Goal: Find specific page/section: Find specific page/section

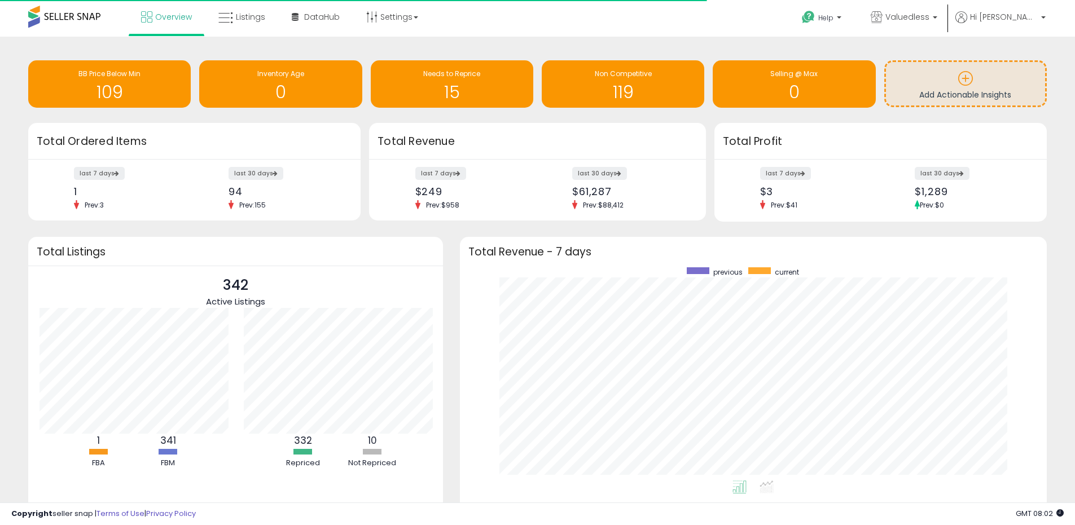
scroll to position [213, 565]
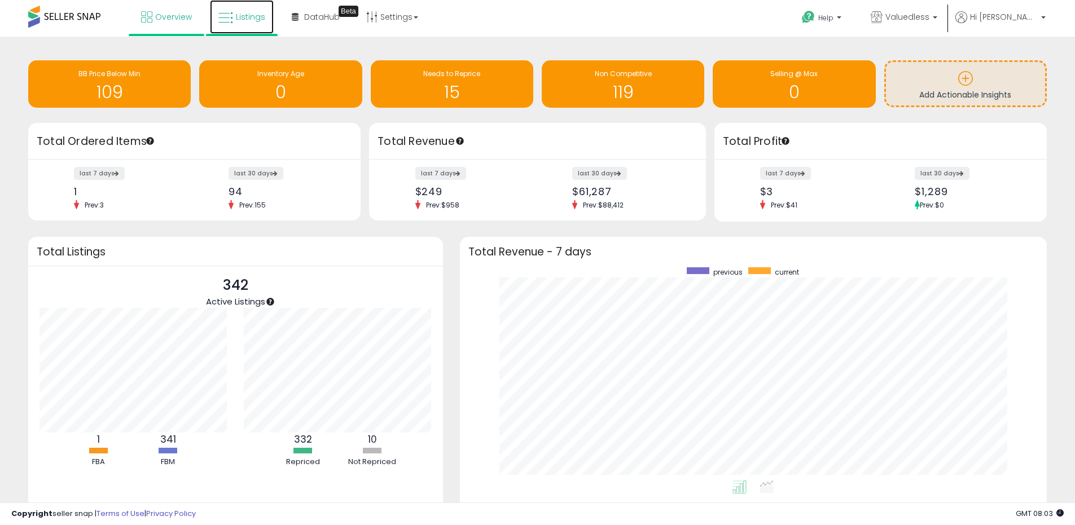
click at [255, 23] on link "Listings" at bounding box center [242, 17] width 64 height 34
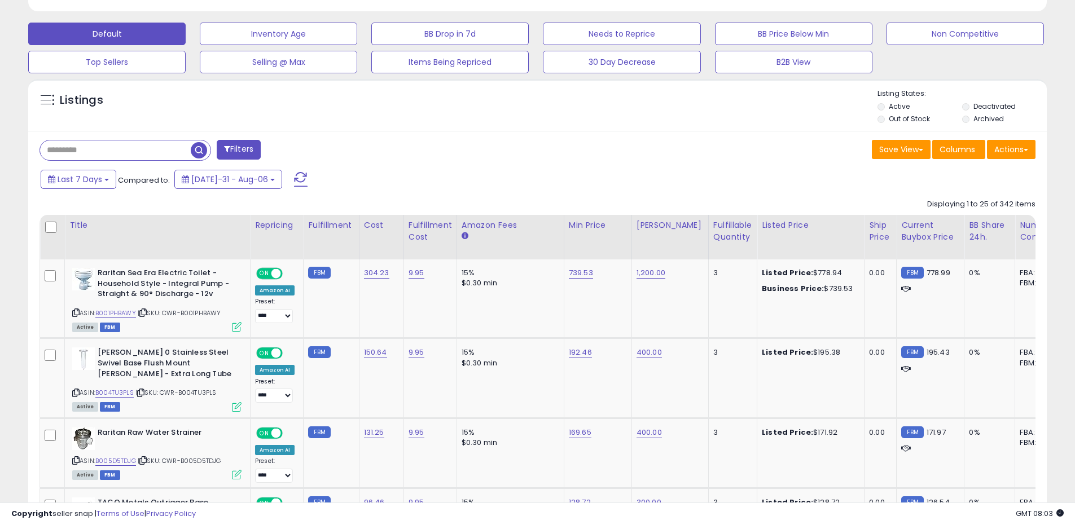
scroll to position [231, 591]
click at [121, 150] on input "text" at bounding box center [115, 151] width 151 height 20
paste input "**********"
click at [292, 151] on span "button" at bounding box center [296, 150] width 16 height 16
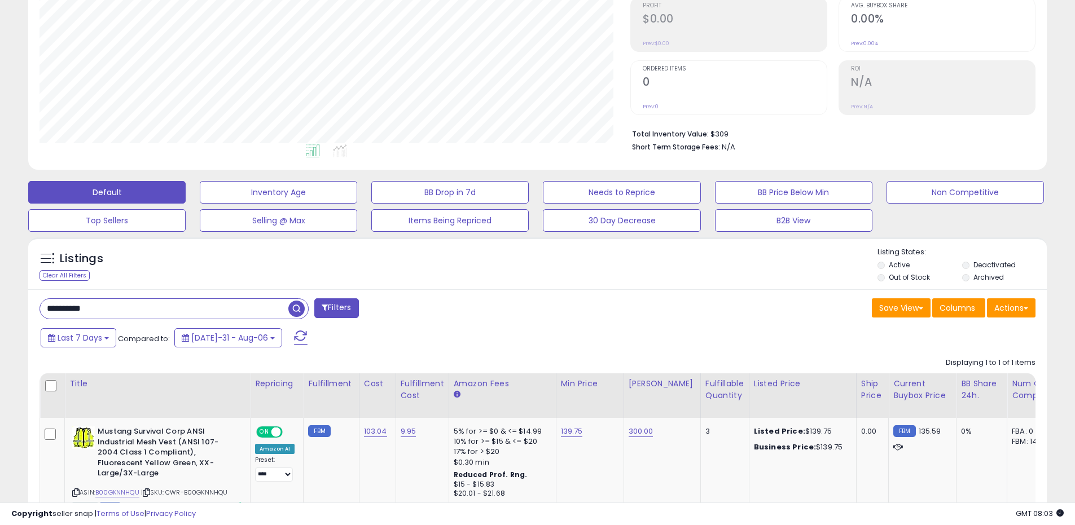
scroll to position [231, 591]
drag, startPoint x: 120, startPoint y: 309, endPoint x: 45, endPoint y: 296, distance: 75.5
click at [45, 296] on div "**********" at bounding box center [537, 426] width 1019 height 274
paste input "text"
click at [302, 314] on span "button" at bounding box center [296, 309] width 16 height 16
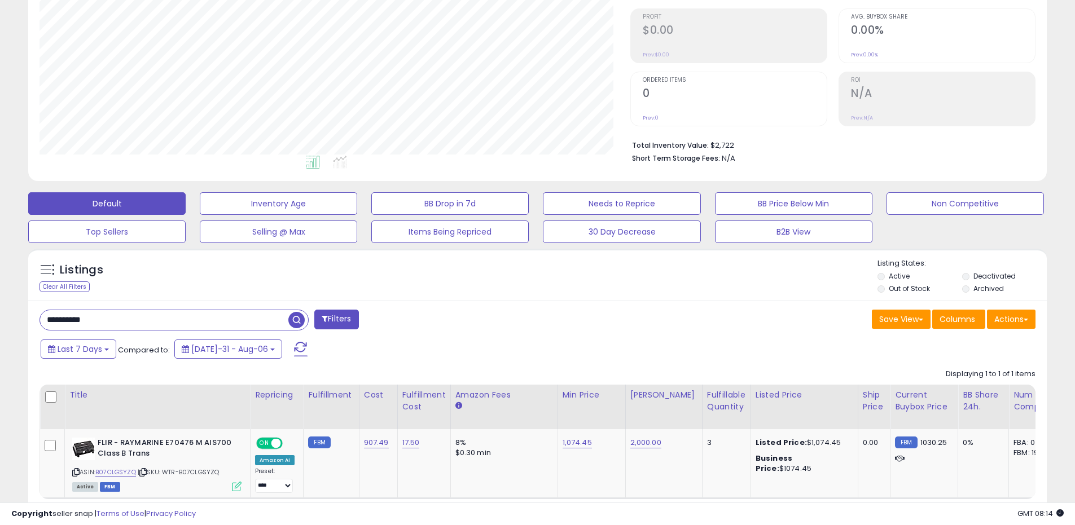
drag, startPoint x: 117, startPoint y: 320, endPoint x: 23, endPoint y: 296, distance: 97.7
click at [25, 297] on div "Listings Clear All Filters" at bounding box center [537, 400] width 1035 height 315
paste input "text"
click at [295, 321] on span "button" at bounding box center [296, 320] width 16 height 16
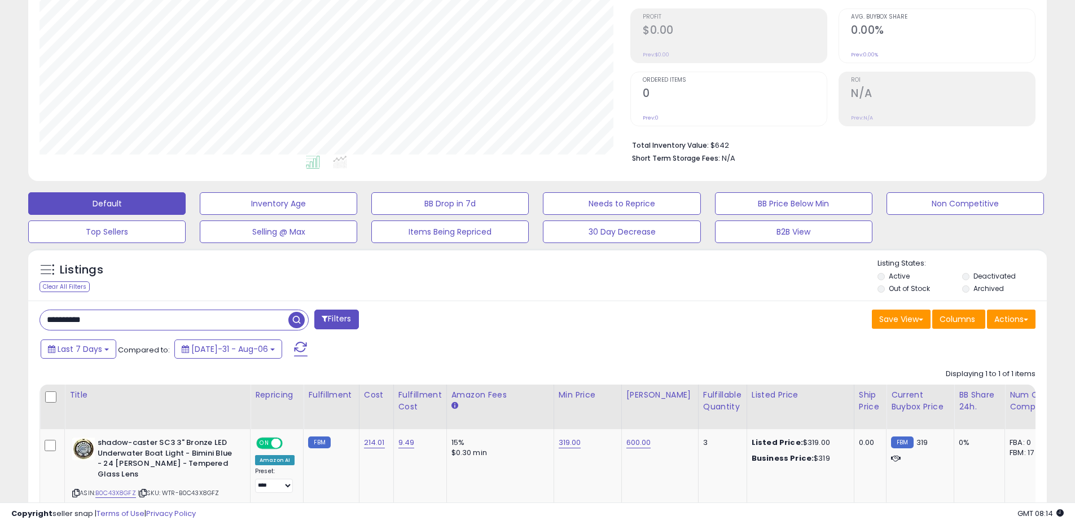
drag, startPoint x: 118, startPoint y: 324, endPoint x: 129, endPoint y: 324, distance: 10.2
click at [12, 308] on div "**********" at bounding box center [538, 232] width 1064 height 694
paste input "text"
click at [295, 323] on span "button" at bounding box center [296, 320] width 16 height 16
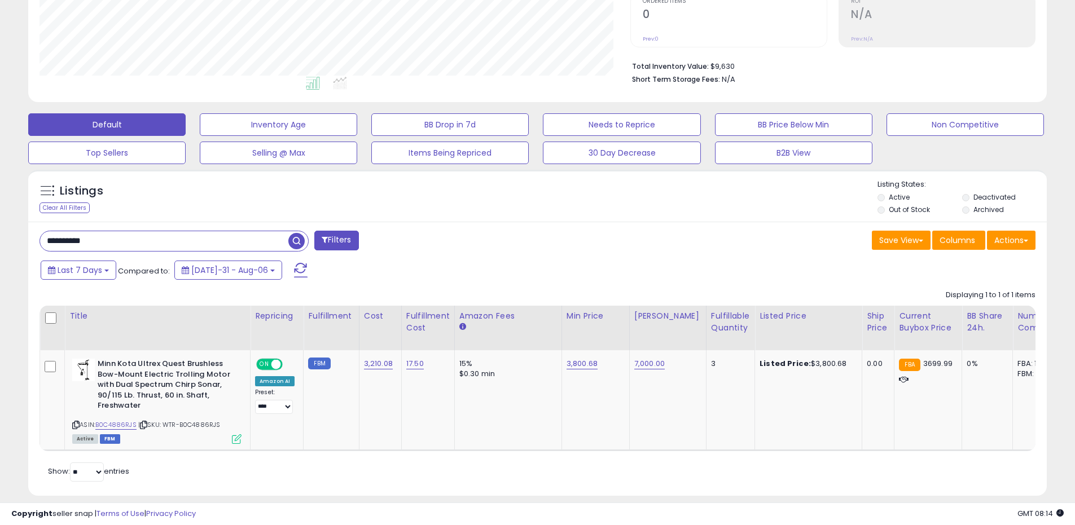
scroll to position [264, 0]
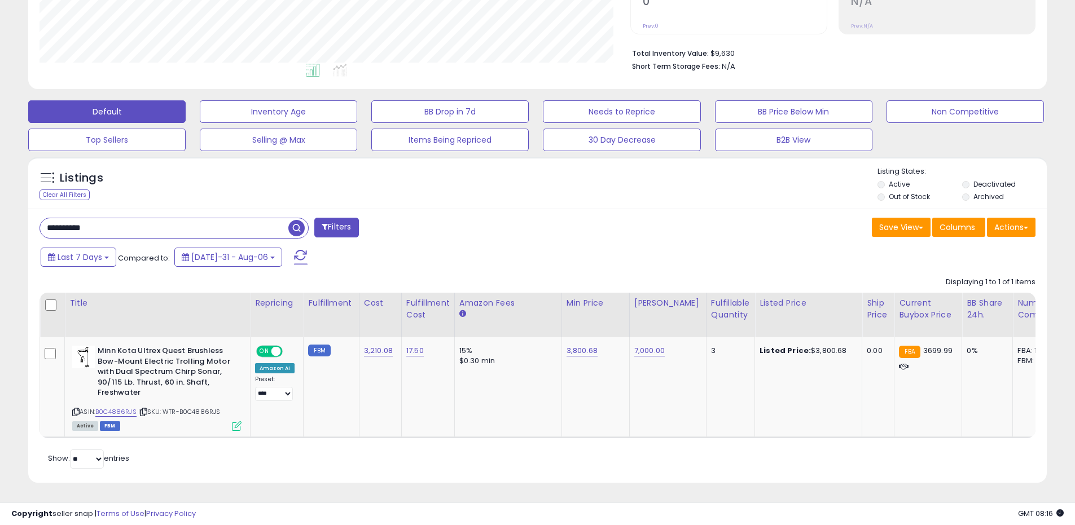
drag, startPoint x: 141, startPoint y: 218, endPoint x: 14, endPoint y: 195, distance: 129.1
click at [24, 199] on div "Listings Clear All Filters" at bounding box center [537, 324] width 1035 height 346
paste input "text"
click at [301, 222] on span "button" at bounding box center [296, 228] width 16 height 16
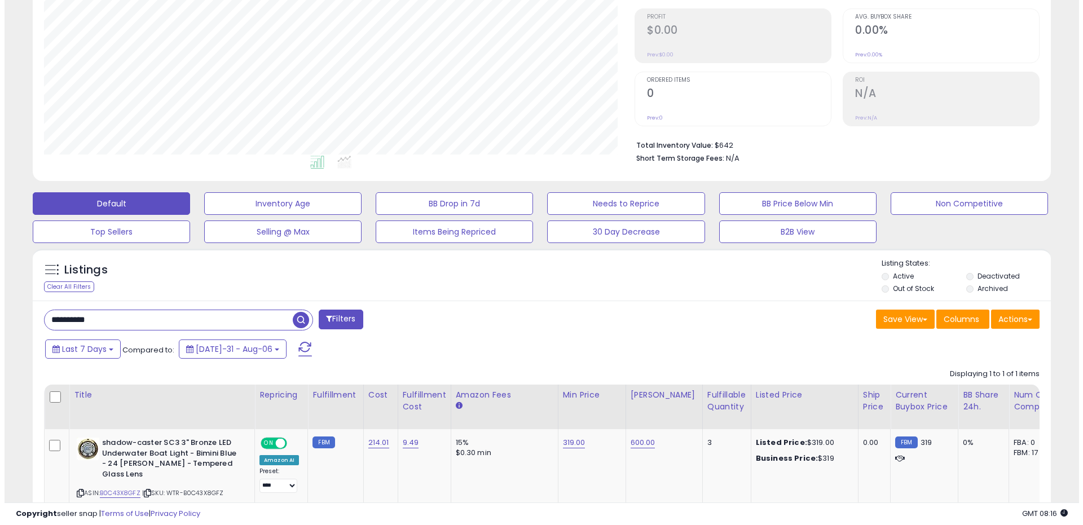
scroll to position [231, 591]
drag, startPoint x: 133, startPoint y: 323, endPoint x: -6, endPoint y: 306, distance: 140.4
click at [0, 306] on html "Unable to login Retrieving listings data.. has not yet accepted the Terms of Us…" at bounding box center [537, 99] width 1075 height 525
paste input "text"
click at [293, 324] on span "button" at bounding box center [296, 320] width 16 height 16
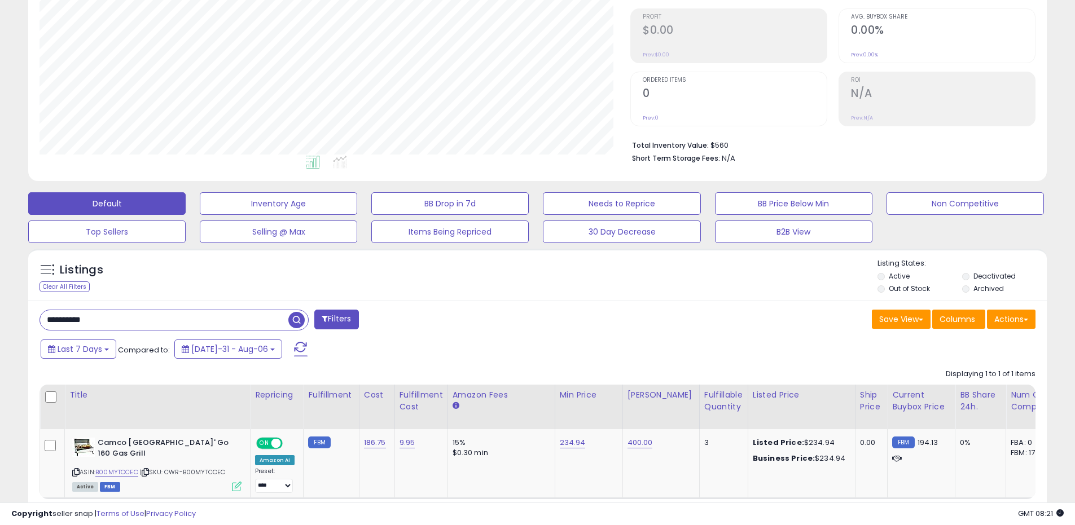
drag, startPoint x: 126, startPoint y: 321, endPoint x: 7, endPoint y: 300, distance: 120.2
click at [7, 300] on div "**********" at bounding box center [538, 221] width 1064 height 673
paste input "text"
click at [295, 320] on span "button" at bounding box center [296, 320] width 16 height 16
drag, startPoint x: 128, startPoint y: 326, endPoint x: 3, endPoint y: 300, distance: 127.3
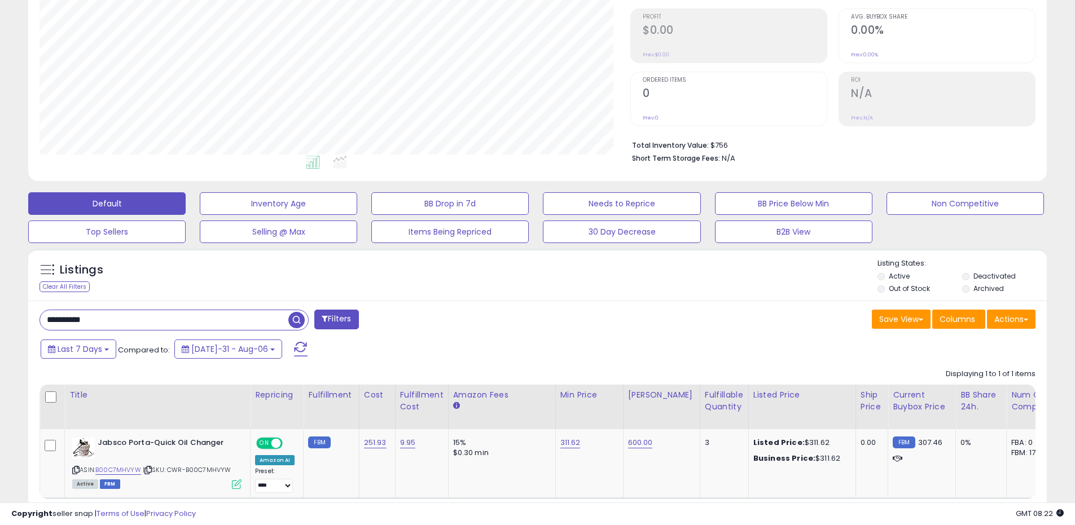
click at [11, 302] on div "**********" at bounding box center [538, 221] width 1064 height 673
paste input "text"
click at [296, 323] on span "button" at bounding box center [296, 320] width 16 height 16
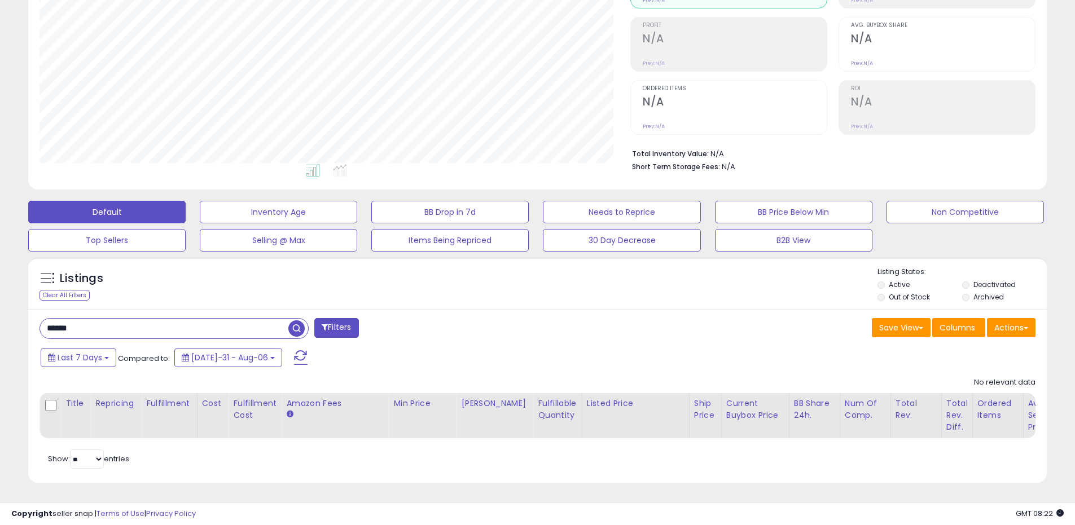
drag, startPoint x: 126, startPoint y: 321, endPoint x: 61, endPoint y: 299, distance: 69.2
click at [10, 301] on div "**********" at bounding box center [538, 195] width 1064 height 604
paste input "****"
click at [300, 323] on span "button" at bounding box center [296, 329] width 16 height 16
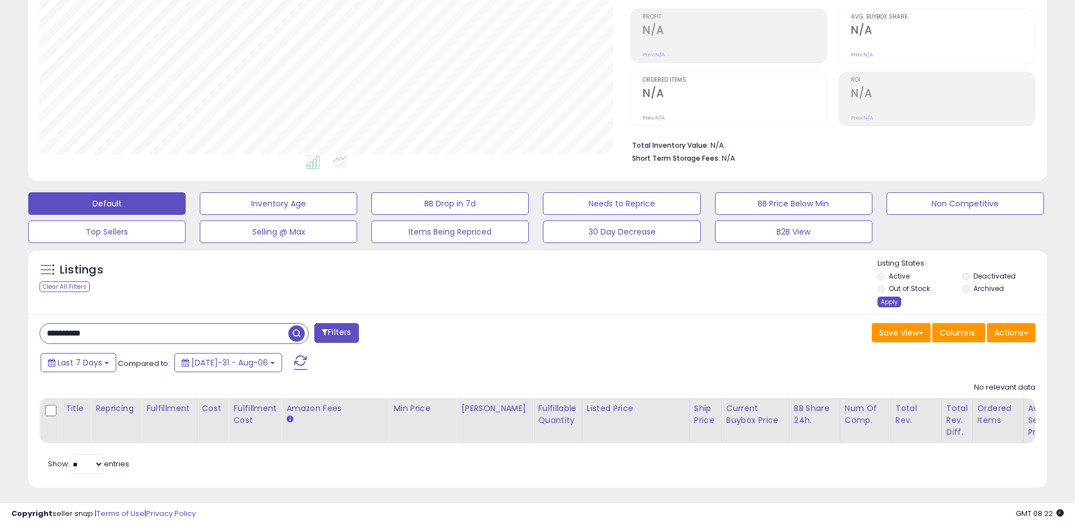
click at [892, 303] on div "Apply" at bounding box center [889, 302] width 24 height 11
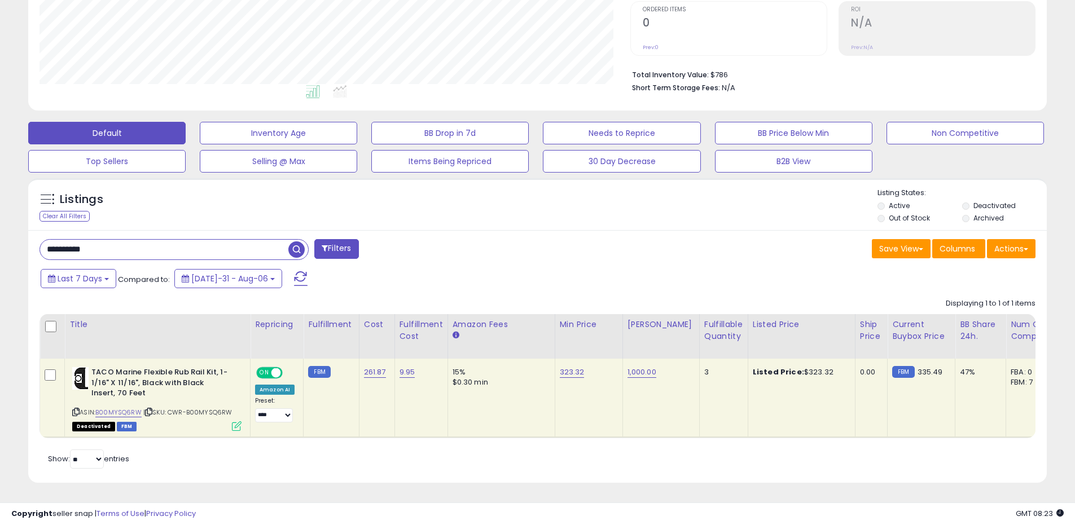
drag, startPoint x: 125, startPoint y: 244, endPoint x: 212, endPoint y: 245, distance: 87.5
click at [0, 211] on html "Unable to login Retrieving listings data.. has not yet accepted the Terms of Us…" at bounding box center [537, 28] width 1075 height 525
paste input "text"
type input "**********"
click at [304, 244] on span "button" at bounding box center [296, 250] width 16 height 16
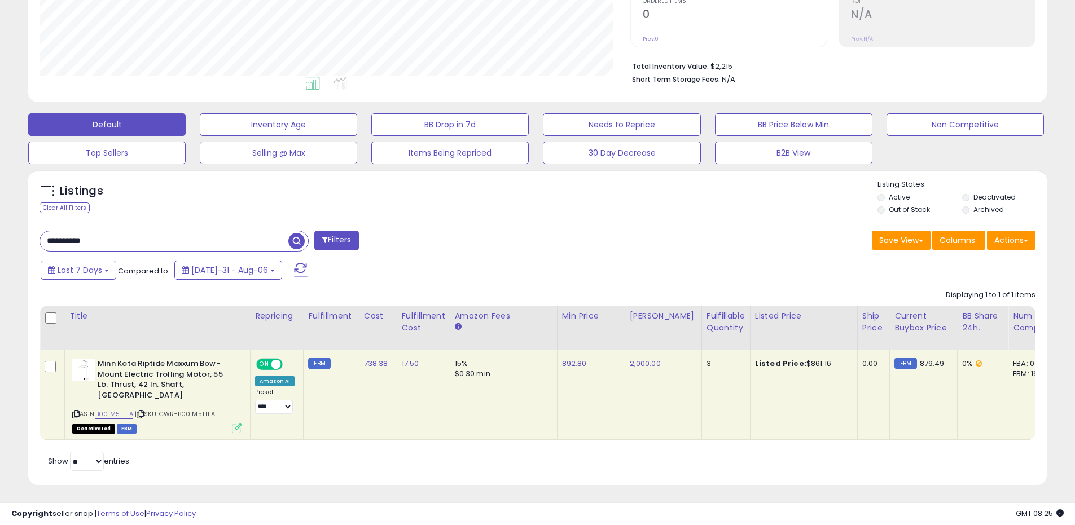
scroll to position [163, 0]
